Goal: Find specific page/section: Find specific page/section

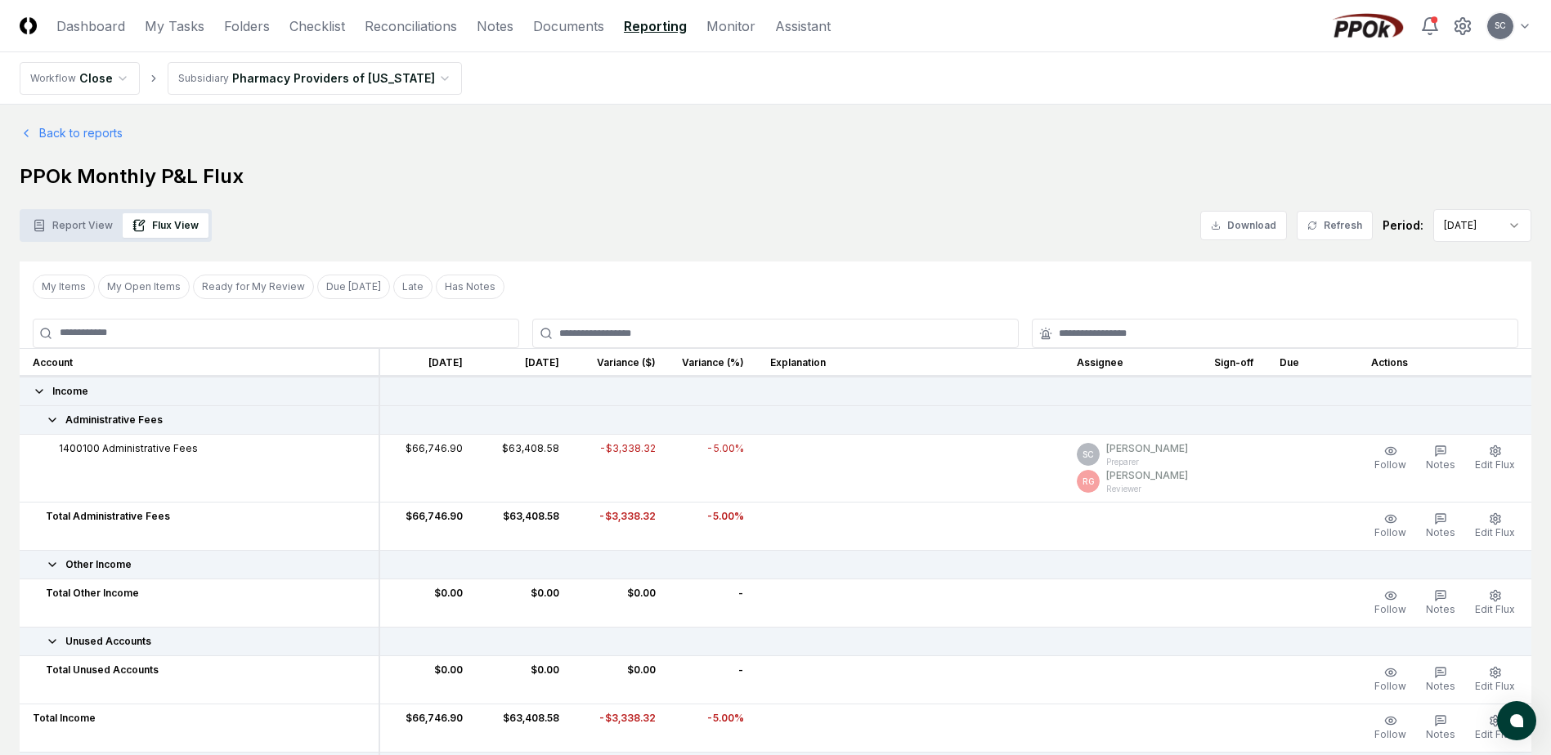
scroll to position [1716, 0]
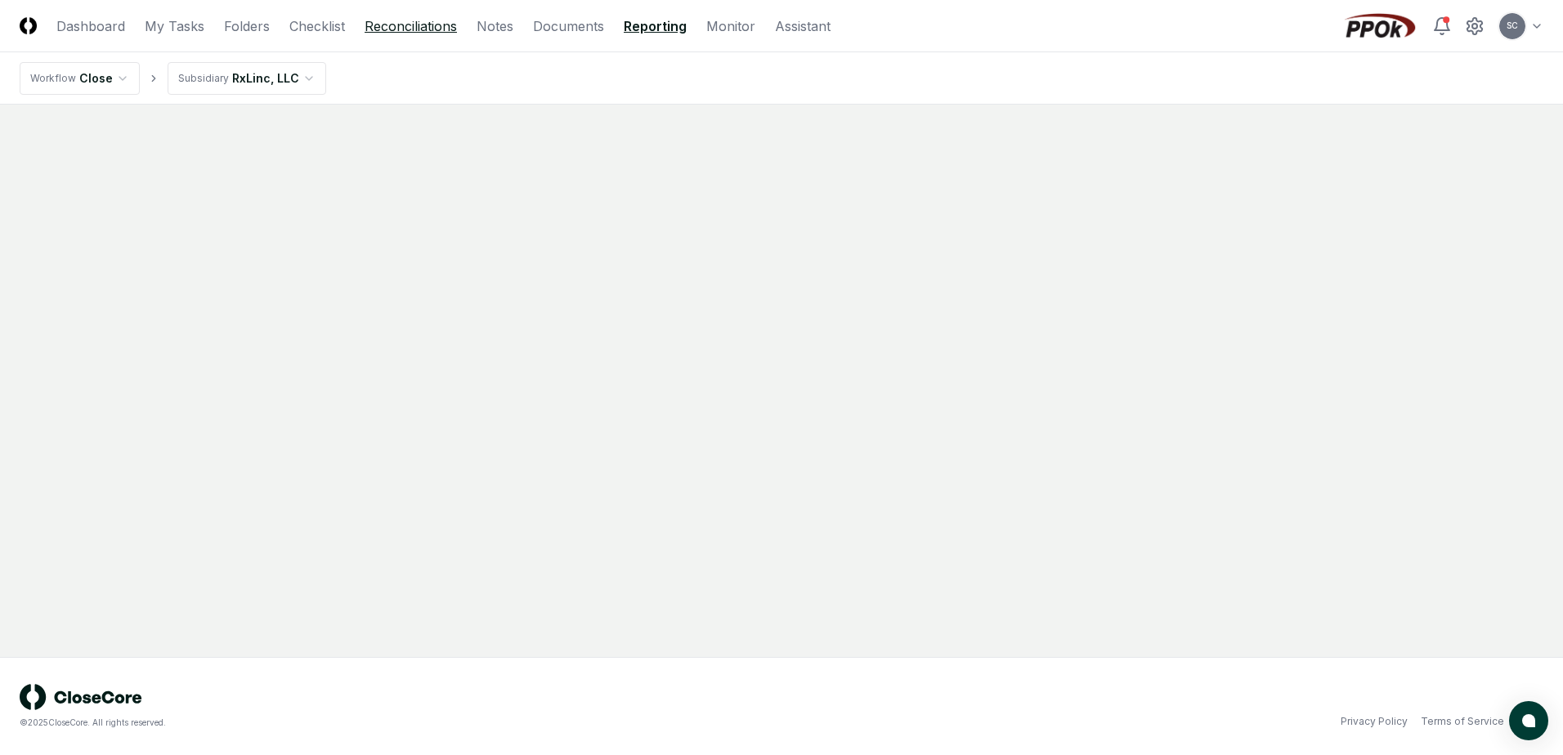
click at [405, 25] on link "Reconciliations" at bounding box center [411, 26] width 92 height 20
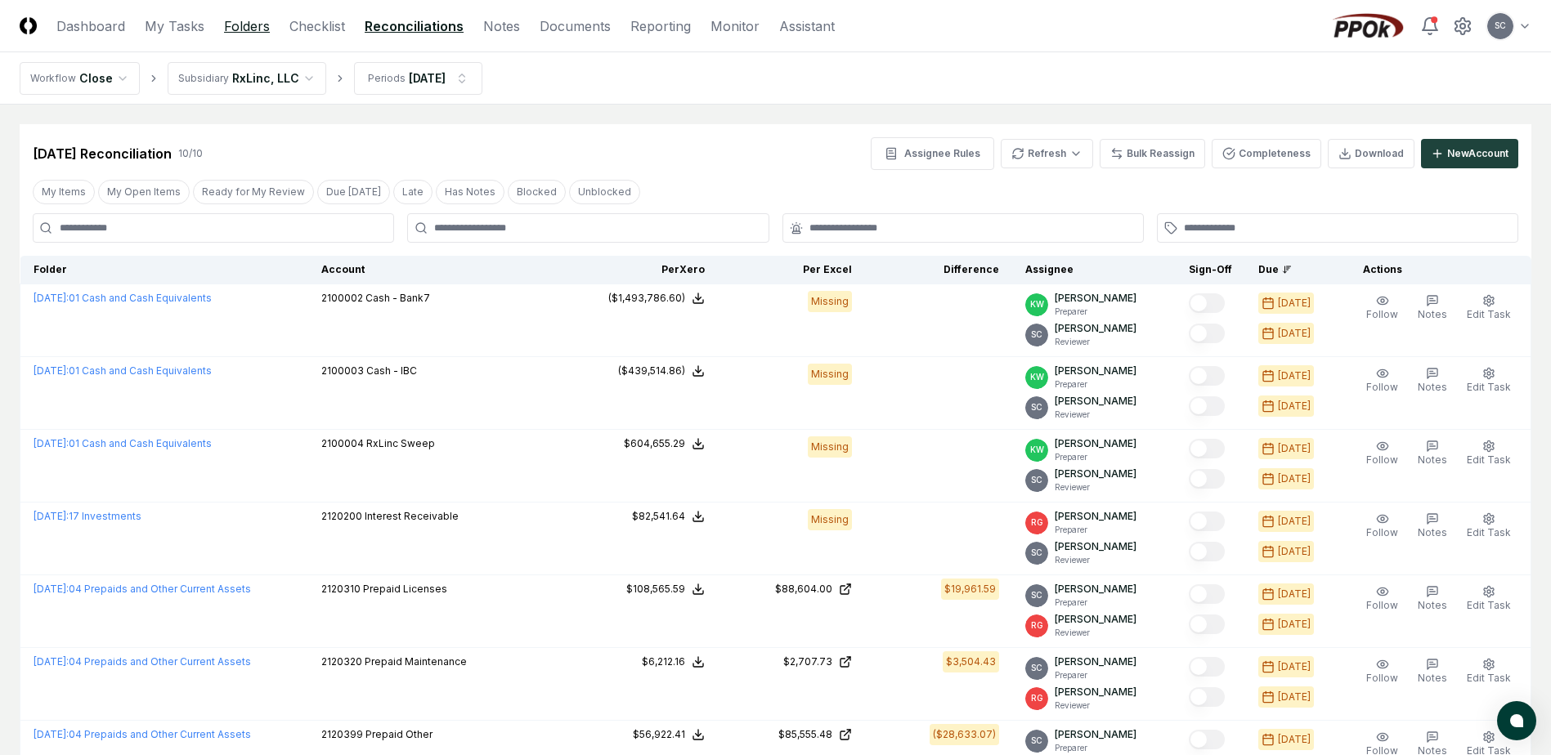
click at [259, 27] on link "Folders" at bounding box center [247, 26] width 46 height 20
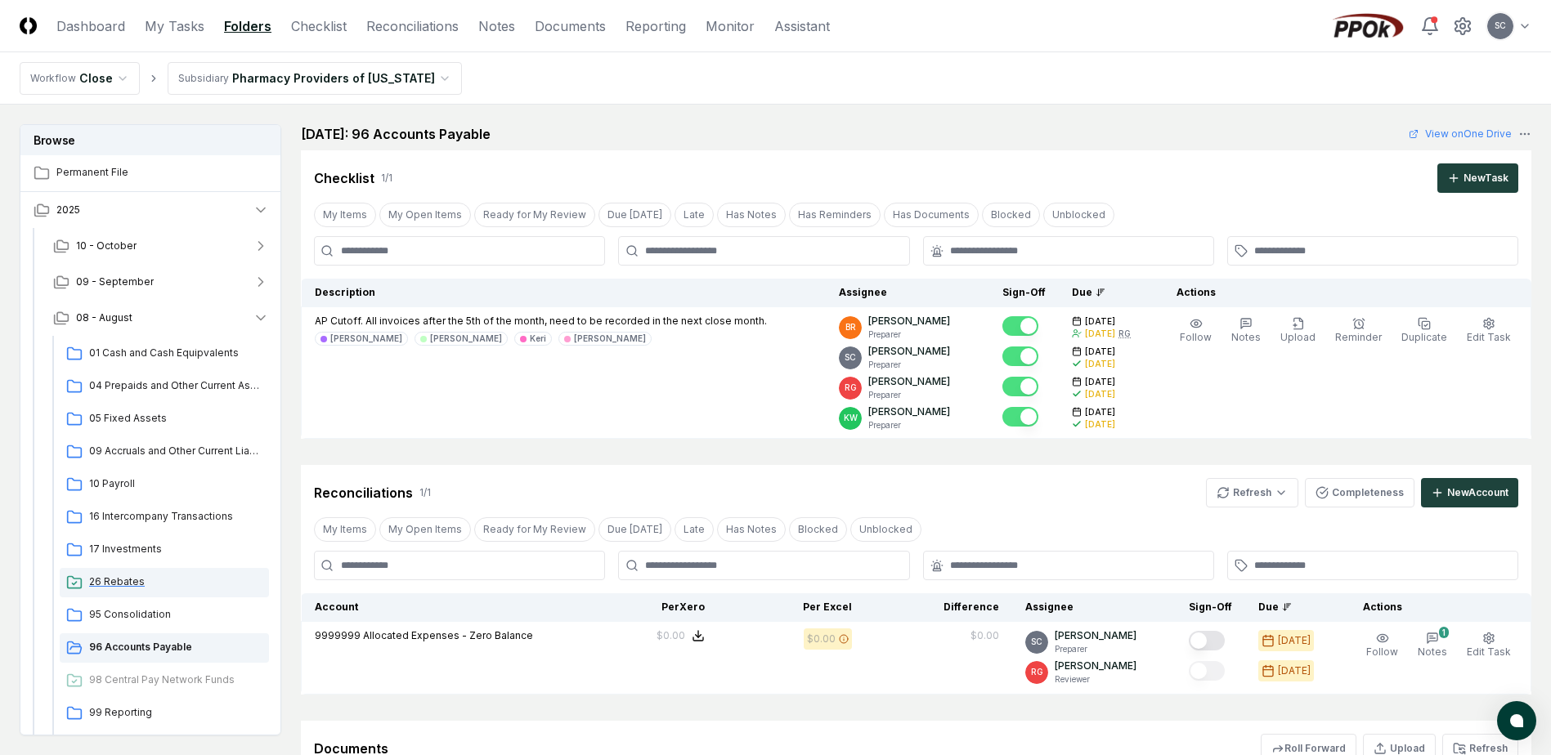
click at [122, 576] on span "26 Rebates" at bounding box center [175, 582] width 173 height 15
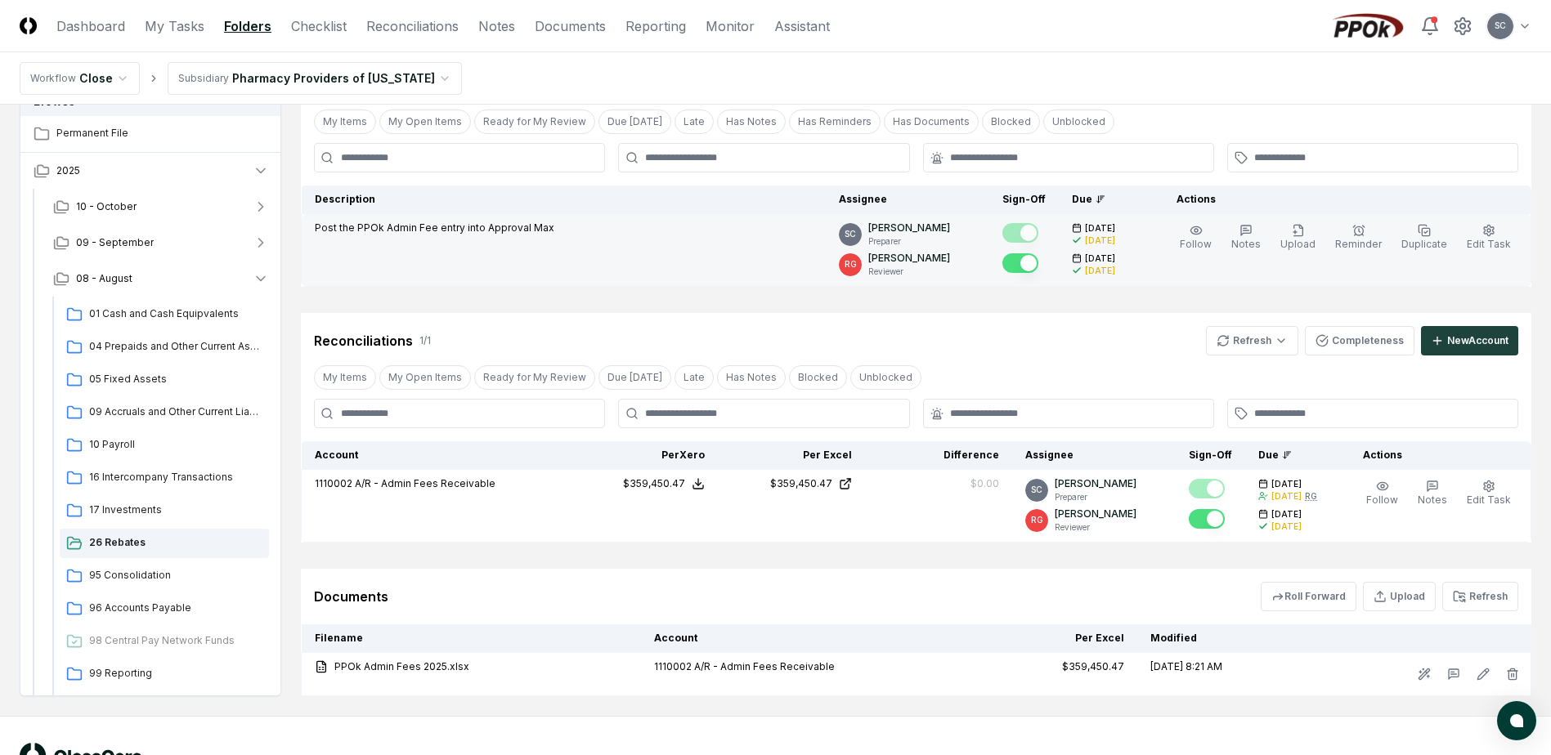
scroll to position [235, 0]
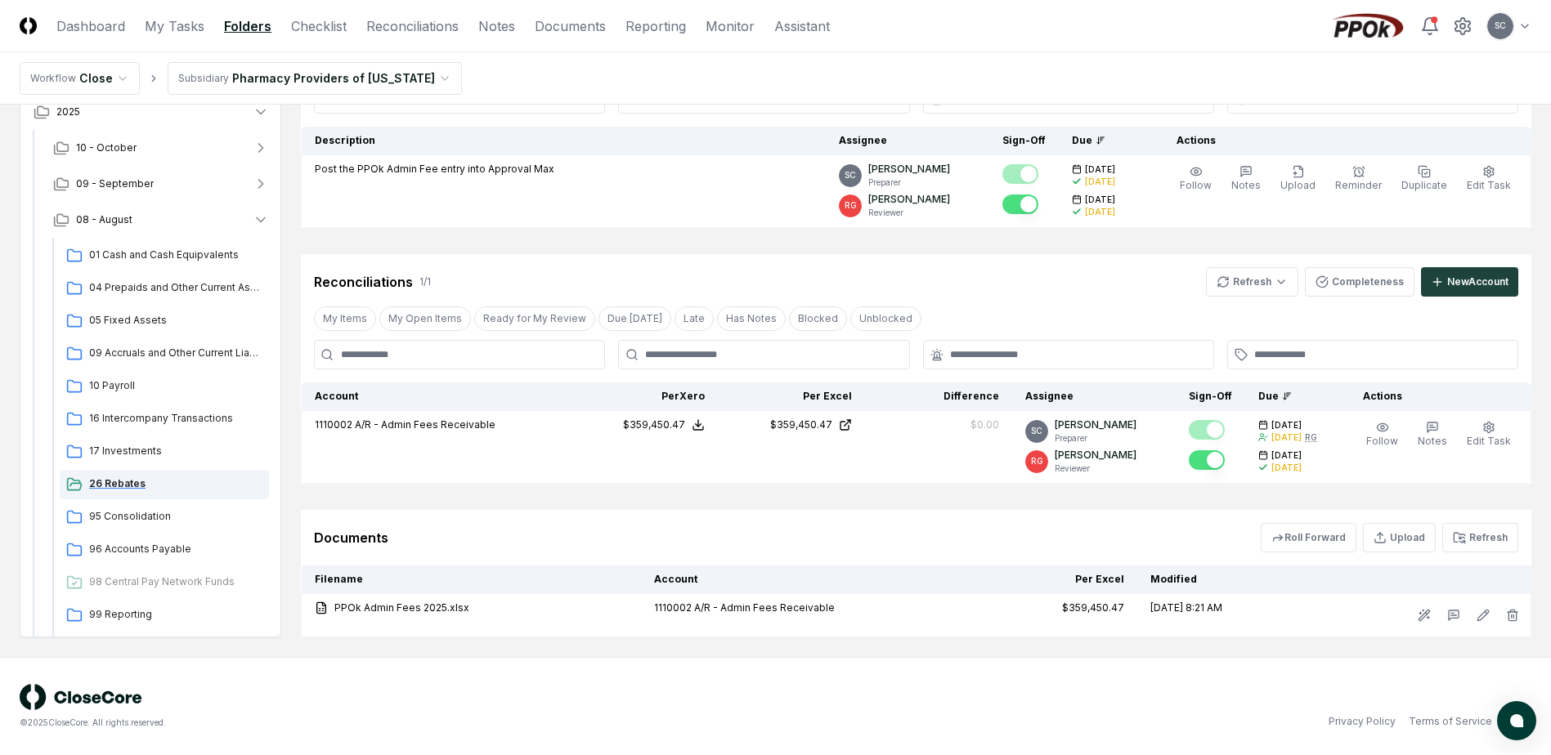
click at [115, 478] on span "26 Rebates" at bounding box center [175, 484] width 173 height 15
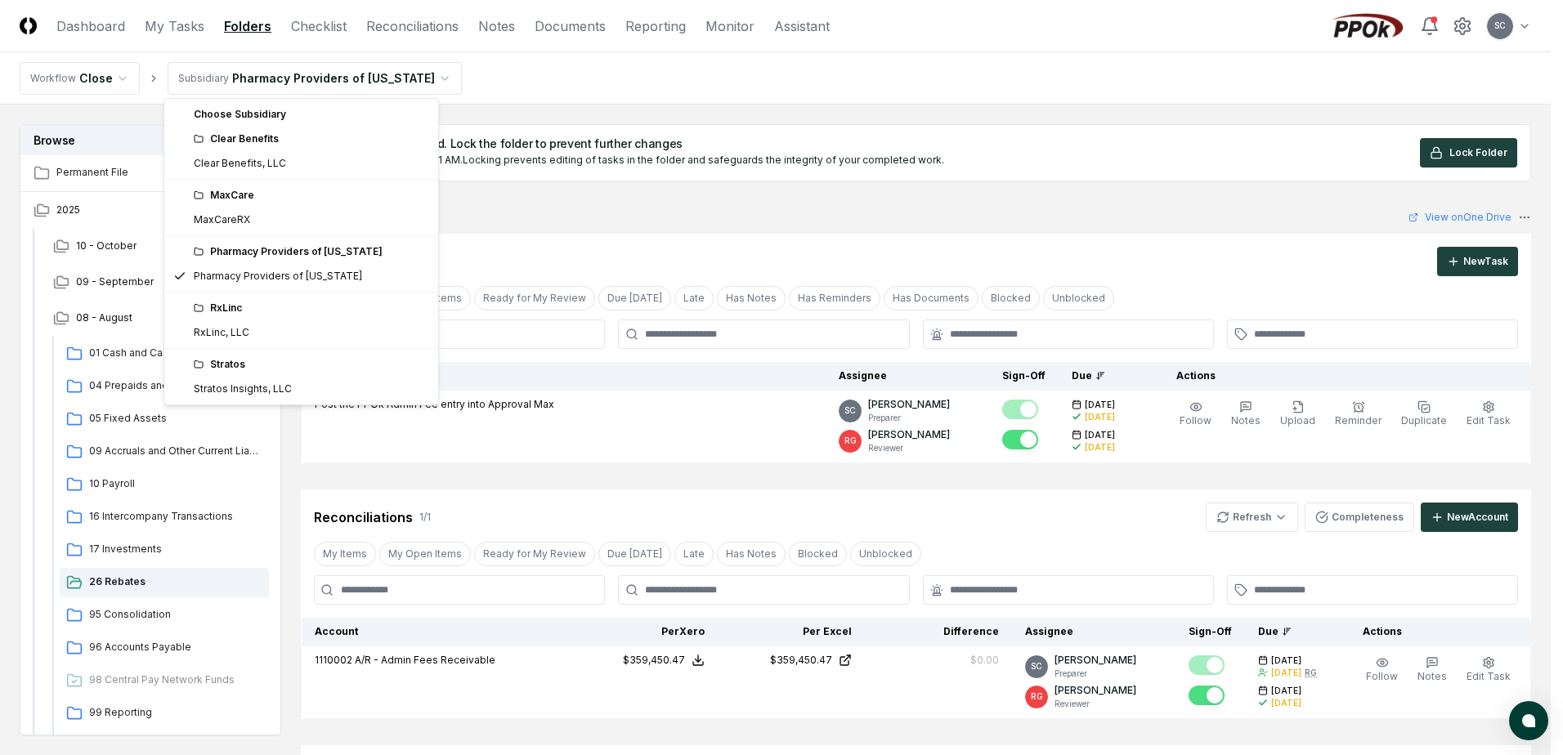
click at [286, 86] on html "CloseCore Dashboard My Tasks Folders Checklist Reconciliations Notes Documents …" at bounding box center [781, 495] width 1563 height 991
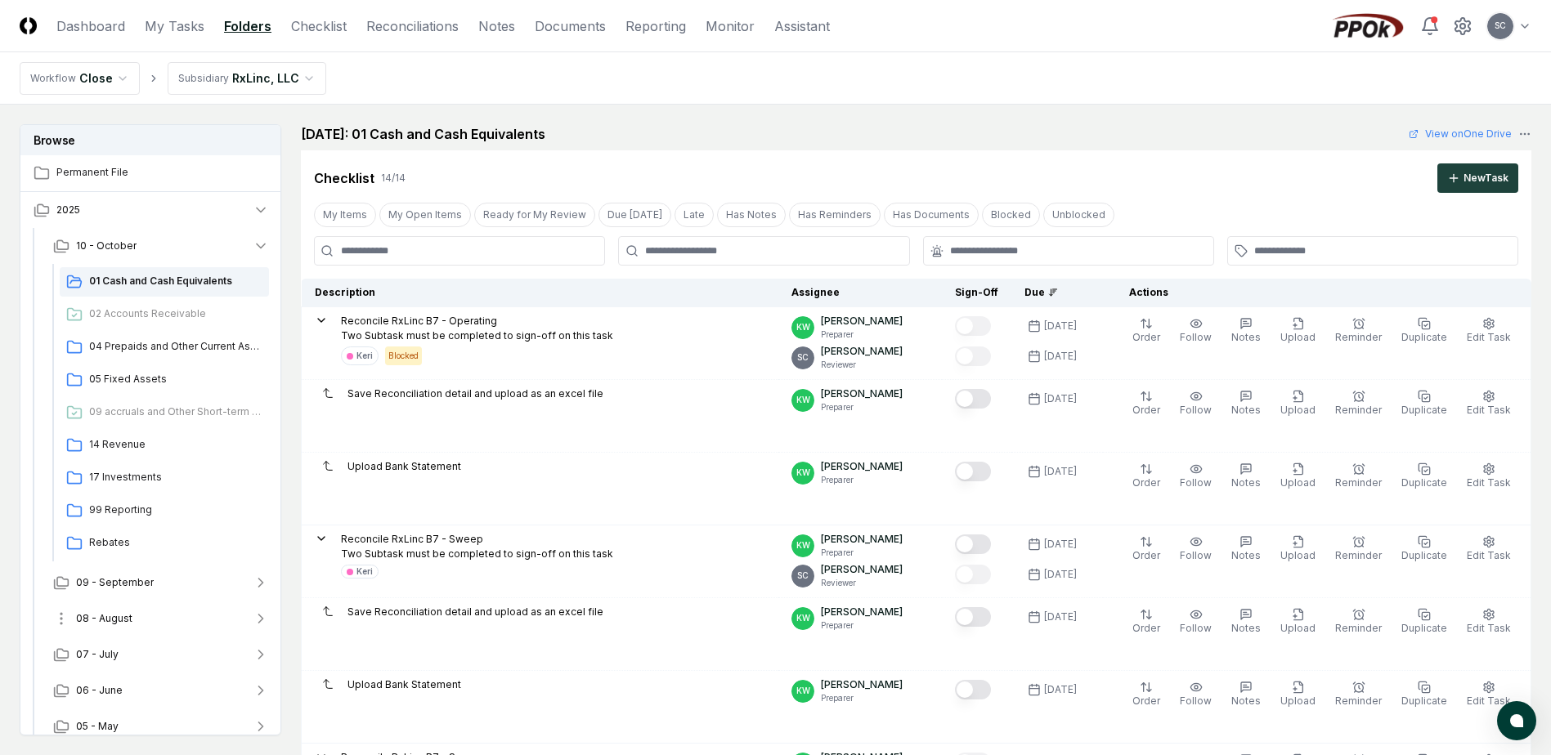
click at [127, 619] on span "08 - August" at bounding box center [104, 618] width 56 height 15
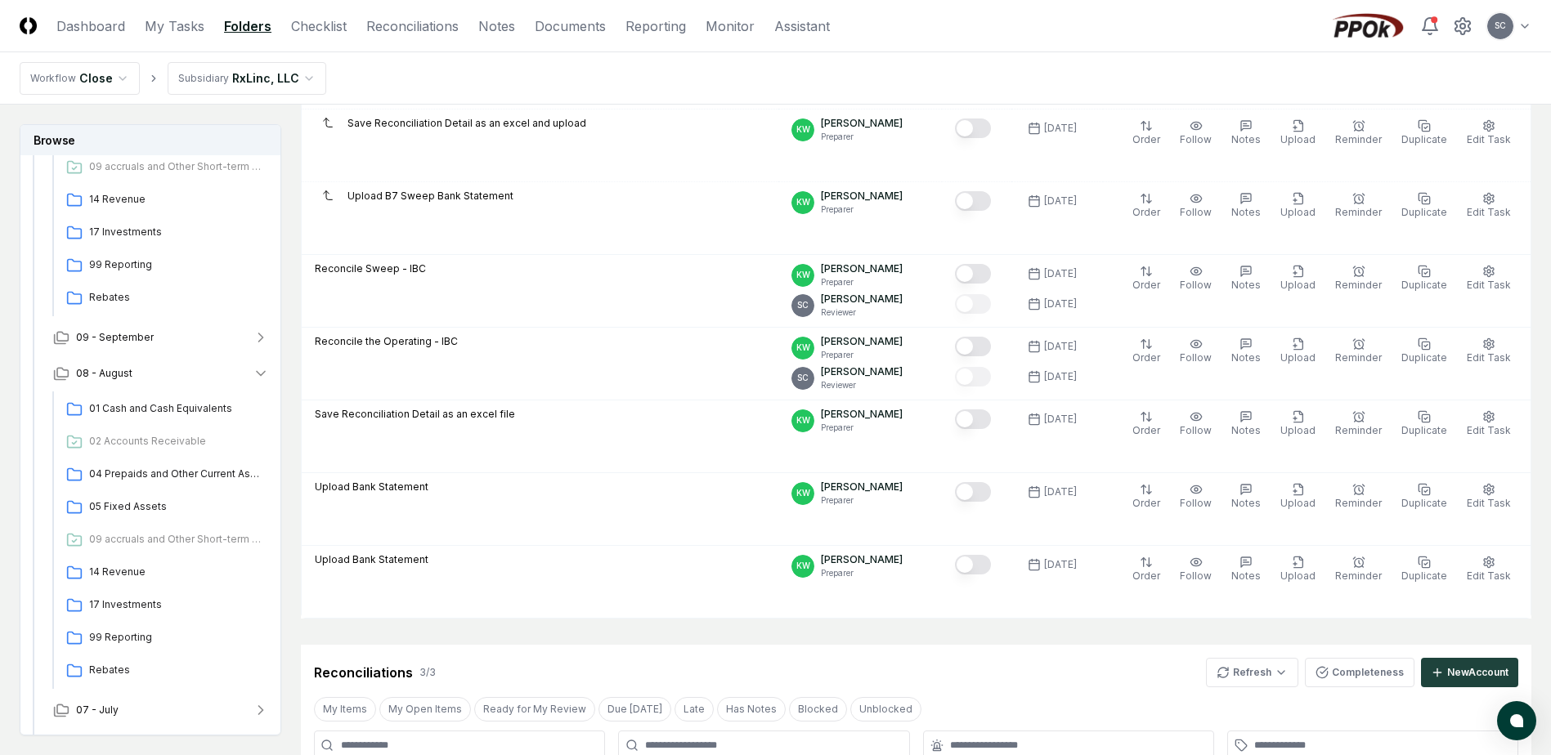
scroll to position [736, 0]
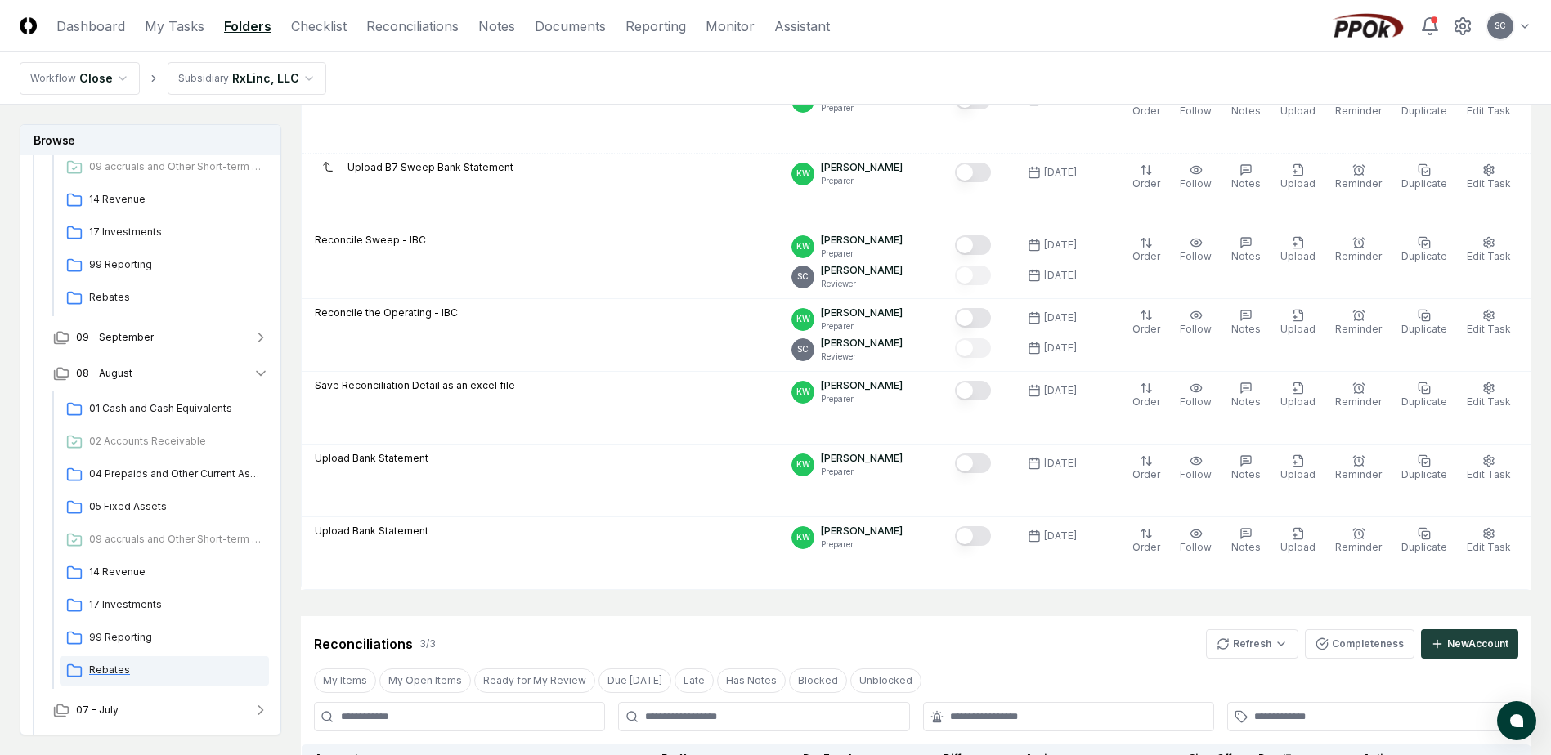
click at [104, 667] on span "Rebates" at bounding box center [175, 670] width 173 height 15
